Goal: Book appointment/travel/reservation

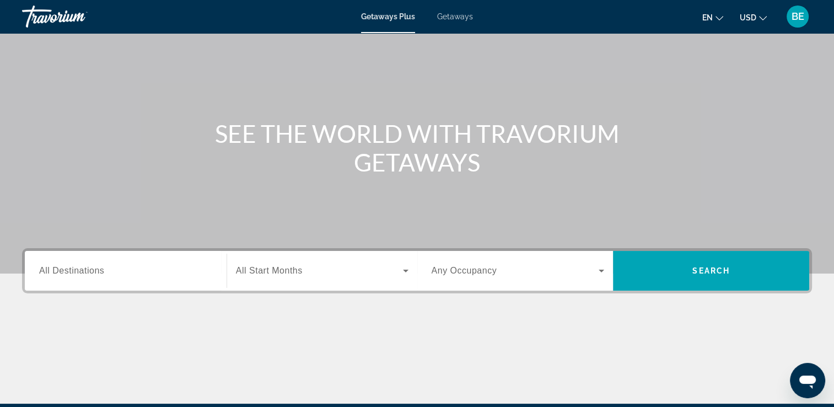
scroll to position [55, 0]
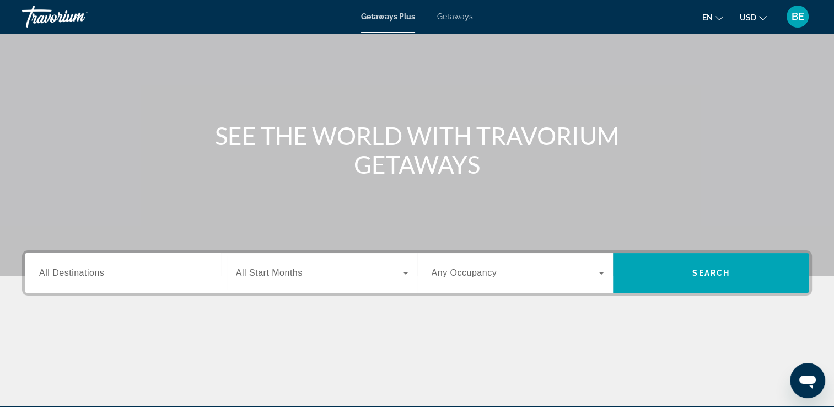
click at [44, 274] on span "All Destinations" at bounding box center [71, 272] width 65 height 9
click at [44, 274] on input "Destination All Destinations" at bounding box center [125, 273] width 173 height 13
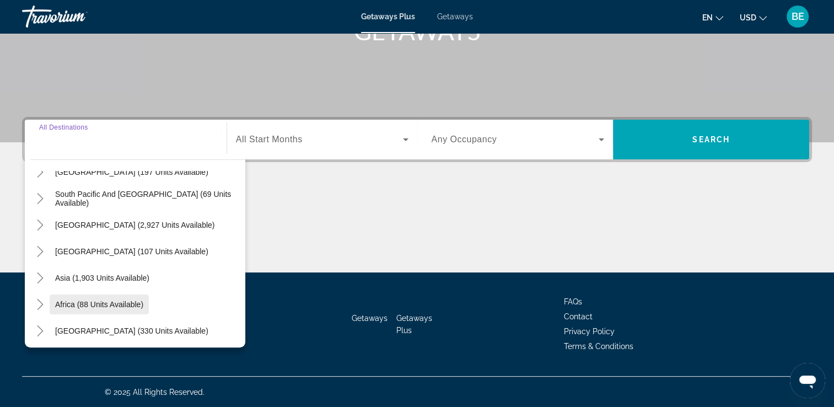
scroll to position [179, 0]
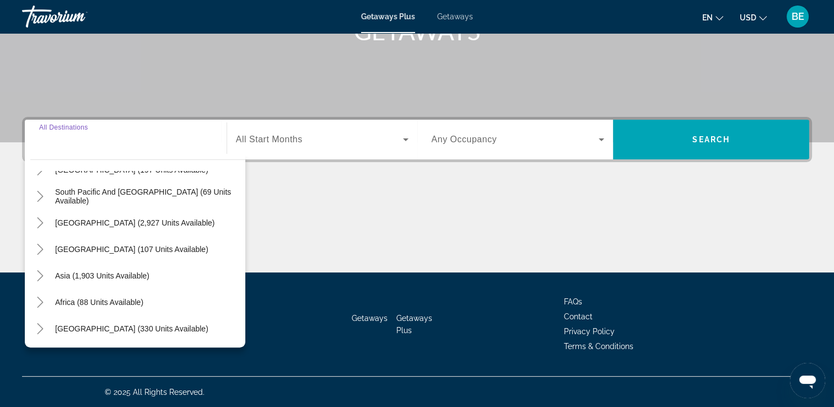
click at [87, 301] on span "Africa (88 units available)" at bounding box center [99, 302] width 88 height 9
type input "**********"
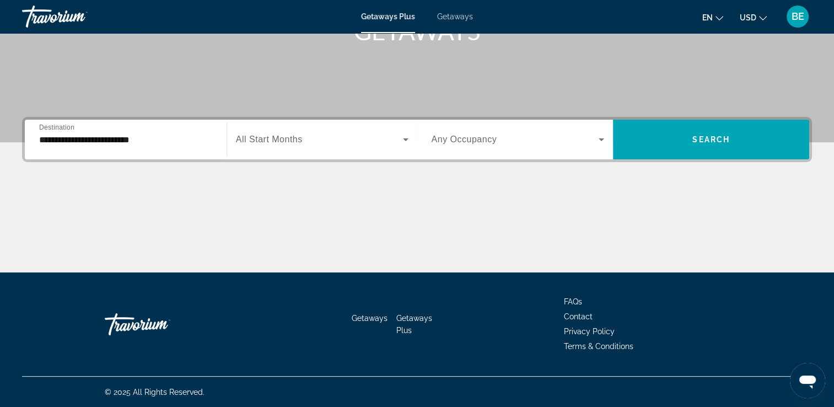
click at [283, 138] on span "All Start Months" at bounding box center [269, 138] width 67 height 9
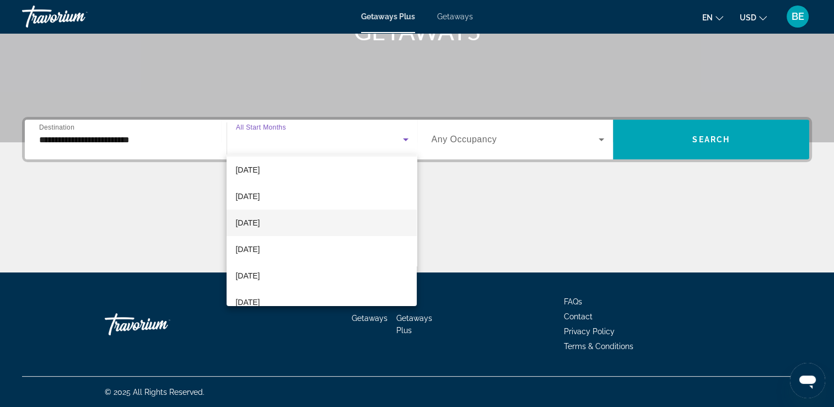
scroll to position [96, 0]
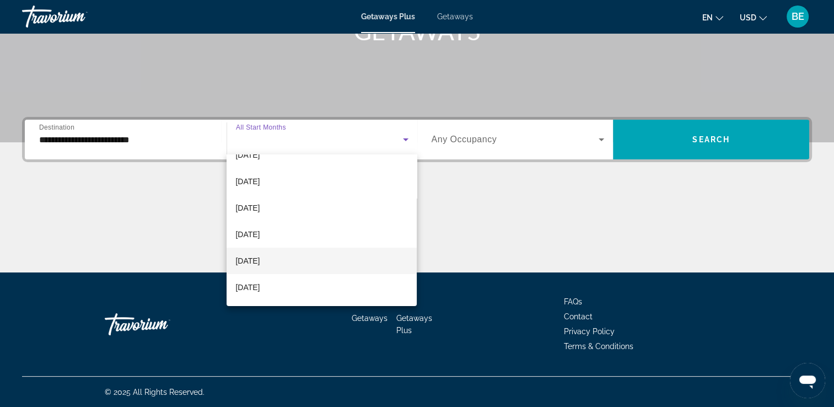
click at [257, 258] on span "[DATE]" at bounding box center [247, 260] width 24 height 13
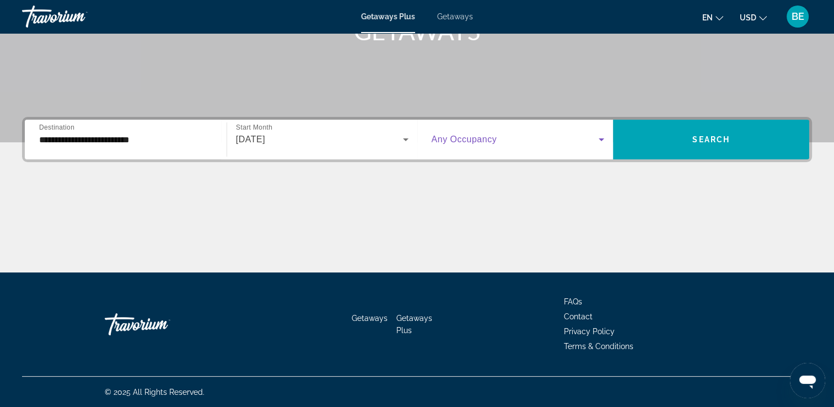
click at [602, 140] on icon "Search widget" at bounding box center [601, 139] width 13 height 13
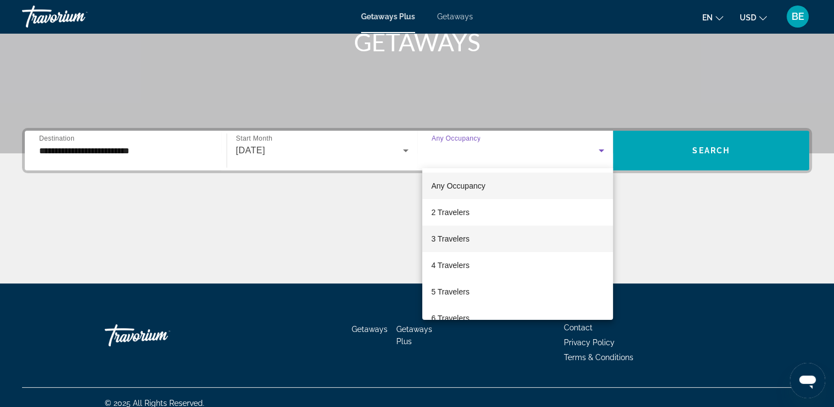
scroll to position [175, 0]
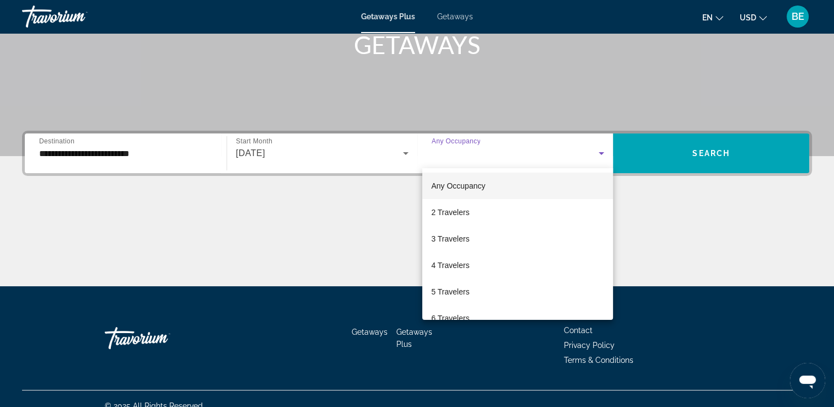
click at [453, 185] on span "Any Occupancy" at bounding box center [458, 185] width 54 height 9
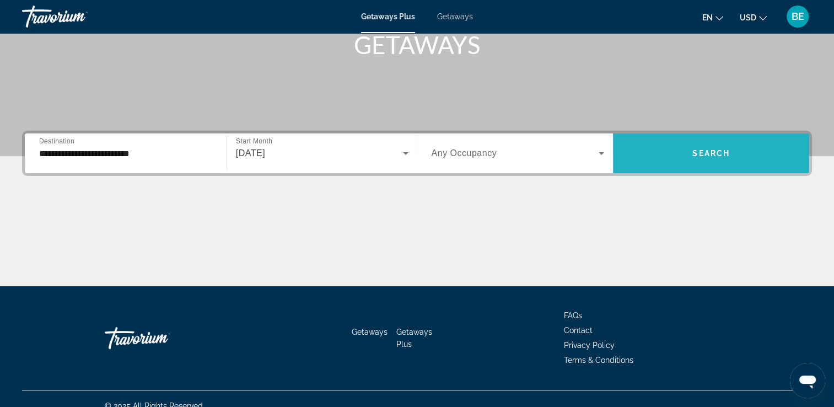
click at [723, 149] on span "Search" at bounding box center [710, 153] width 37 height 9
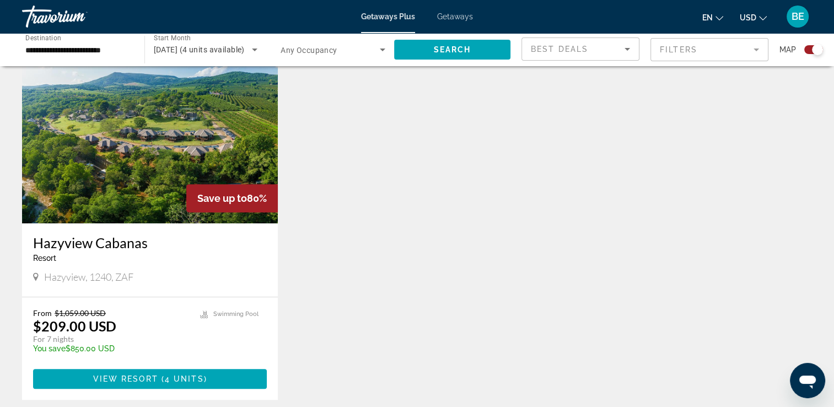
scroll to position [399, 0]
